Goal: Check status: Check status

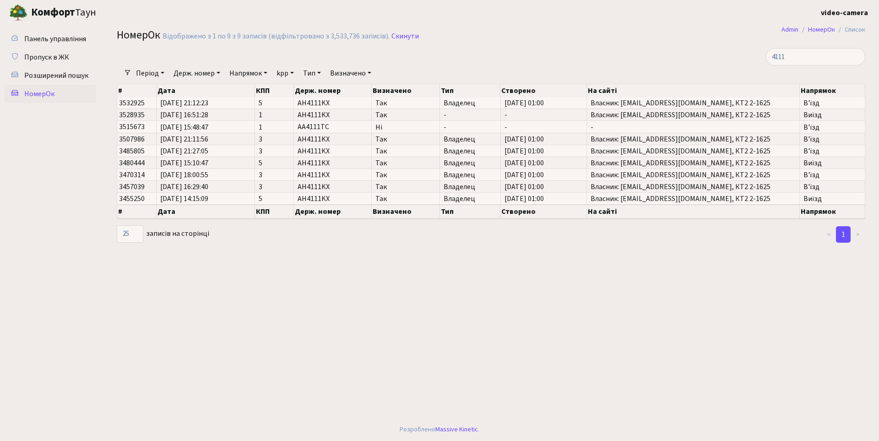
select select "25"
click at [406, 36] on link "Скинути" at bounding box center [404, 36] width 27 height 9
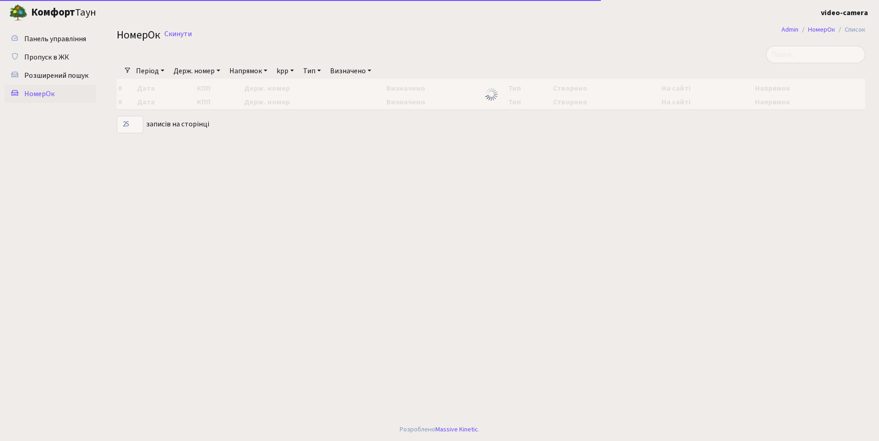
select select "25"
click at [800, 51] on input "search" at bounding box center [815, 54] width 99 height 17
type input "4111"
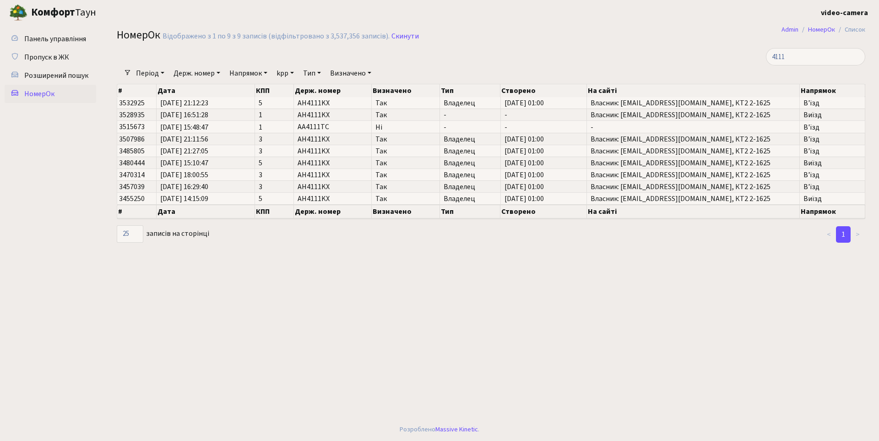
click at [480, 306] on main "Admin НомерОк Список НомерОк Відображено з 1 по 9 з 9 записів (відфільтровано з…" at bounding box center [491, 221] width 776 height 393
